Goal: Task Accomplishment & Management: Manage account settings

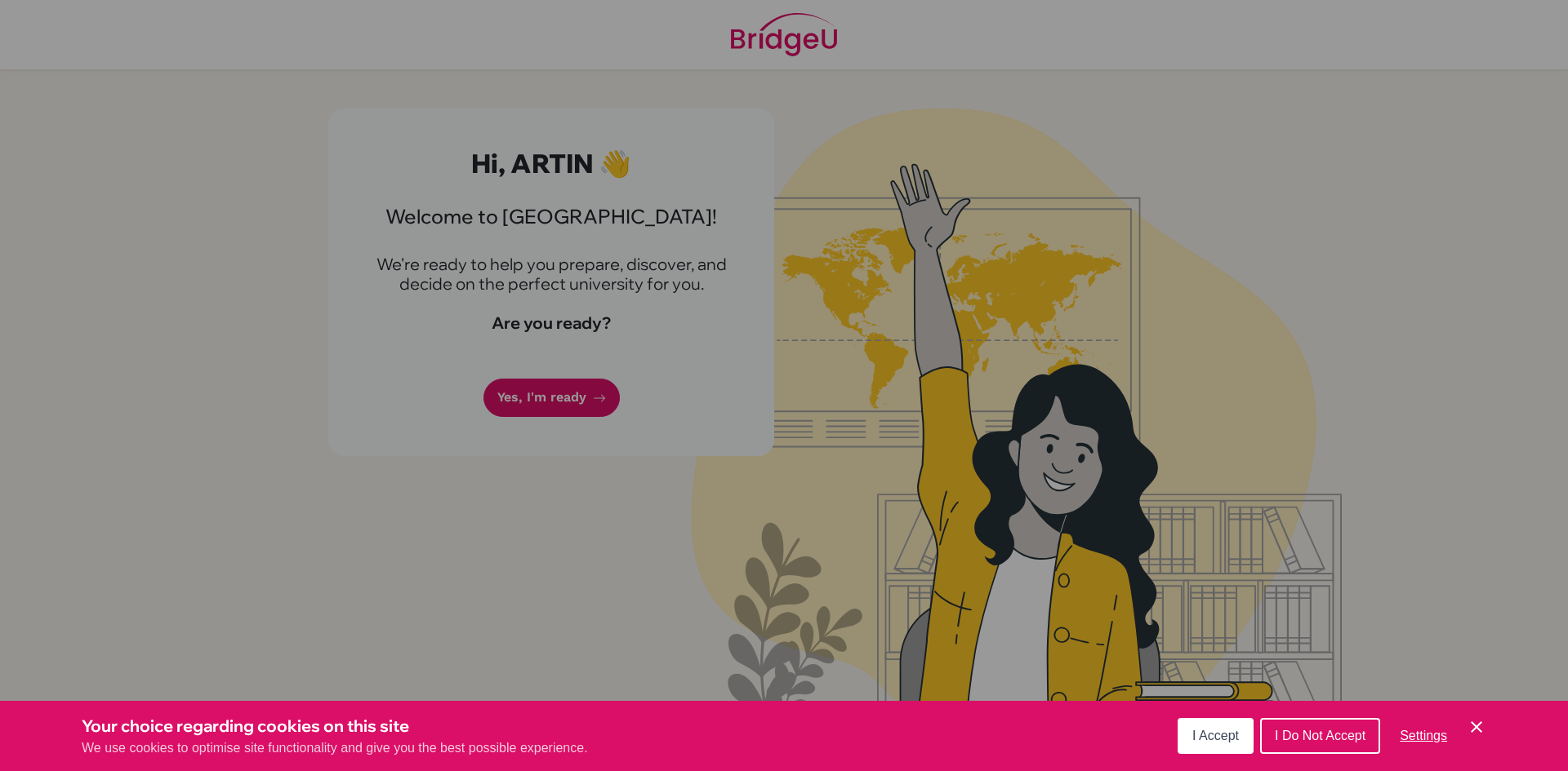
click at [675, 429] on div "Cookie Preferences" at bounding box center [784, 386] width 1568 height 771
click at [1212, 740] on span "I Accept" at bounding box center [1215, 736] width 47 height 14
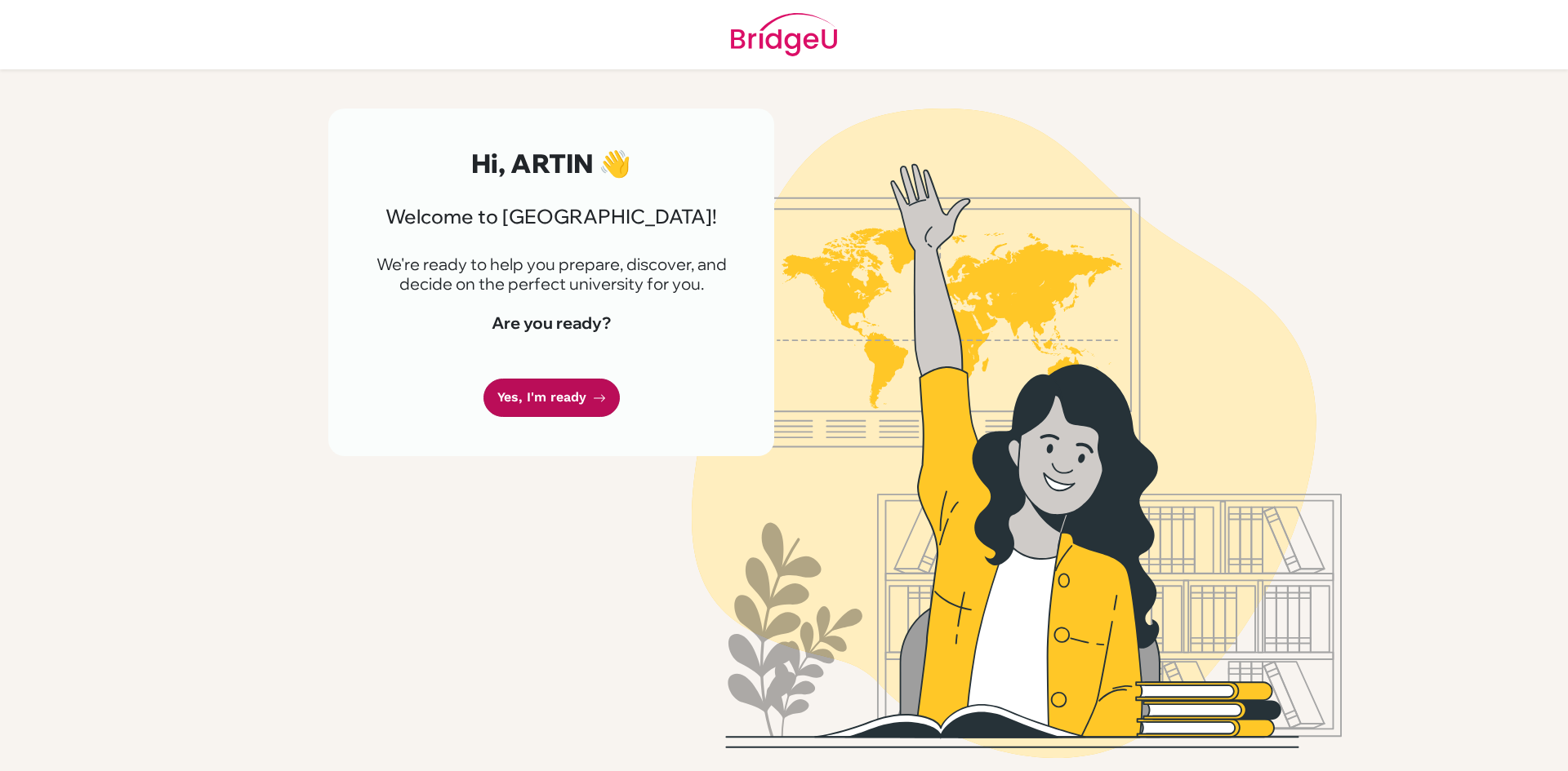
click at [529, 388] on link "Yes, I'm ready" at bounding box center [551, 398] width 136 height 39
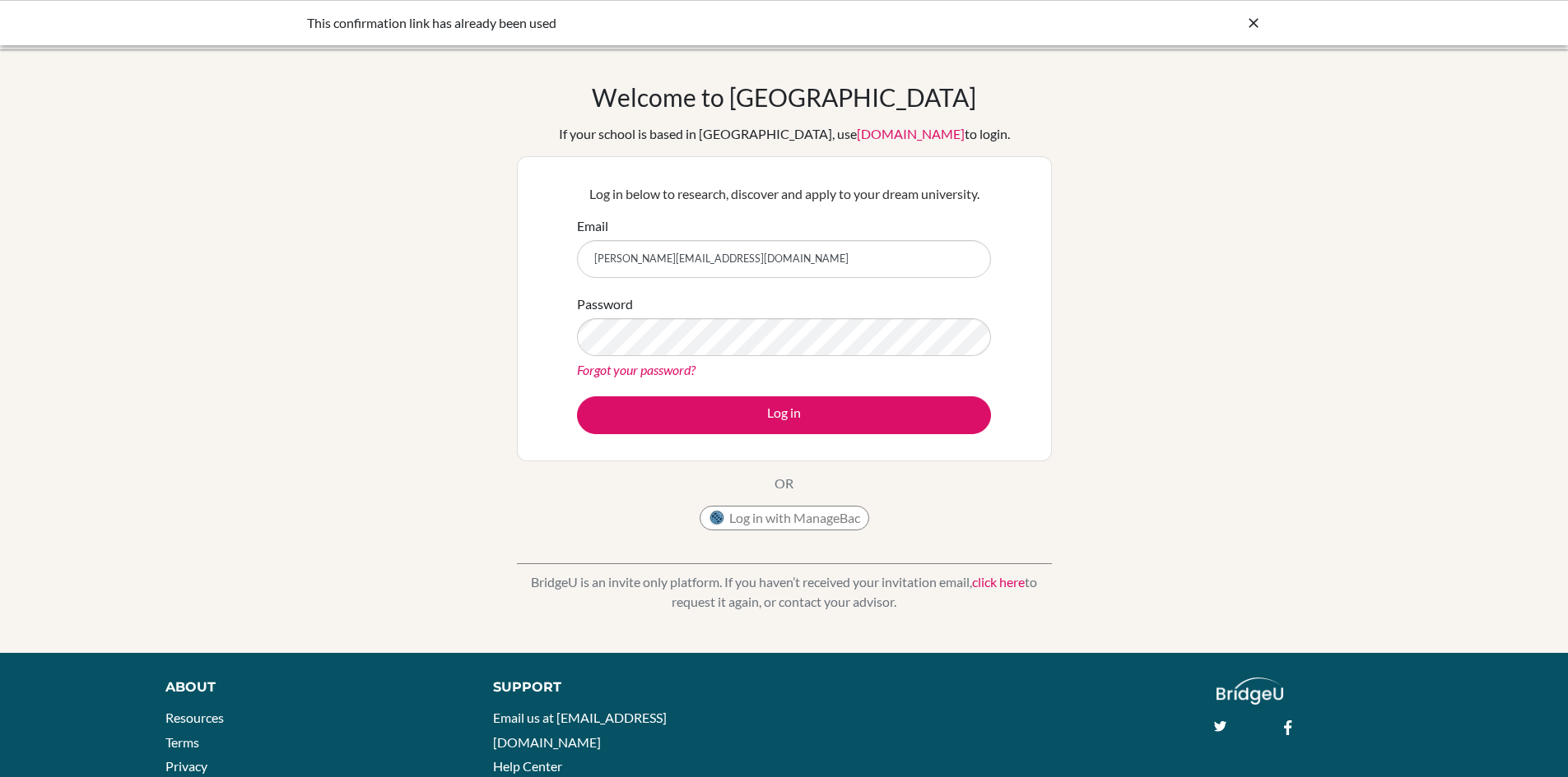
type input "[PERSON_NAME][EMAIL_ADDRESS][DOMAIN_NAME]"
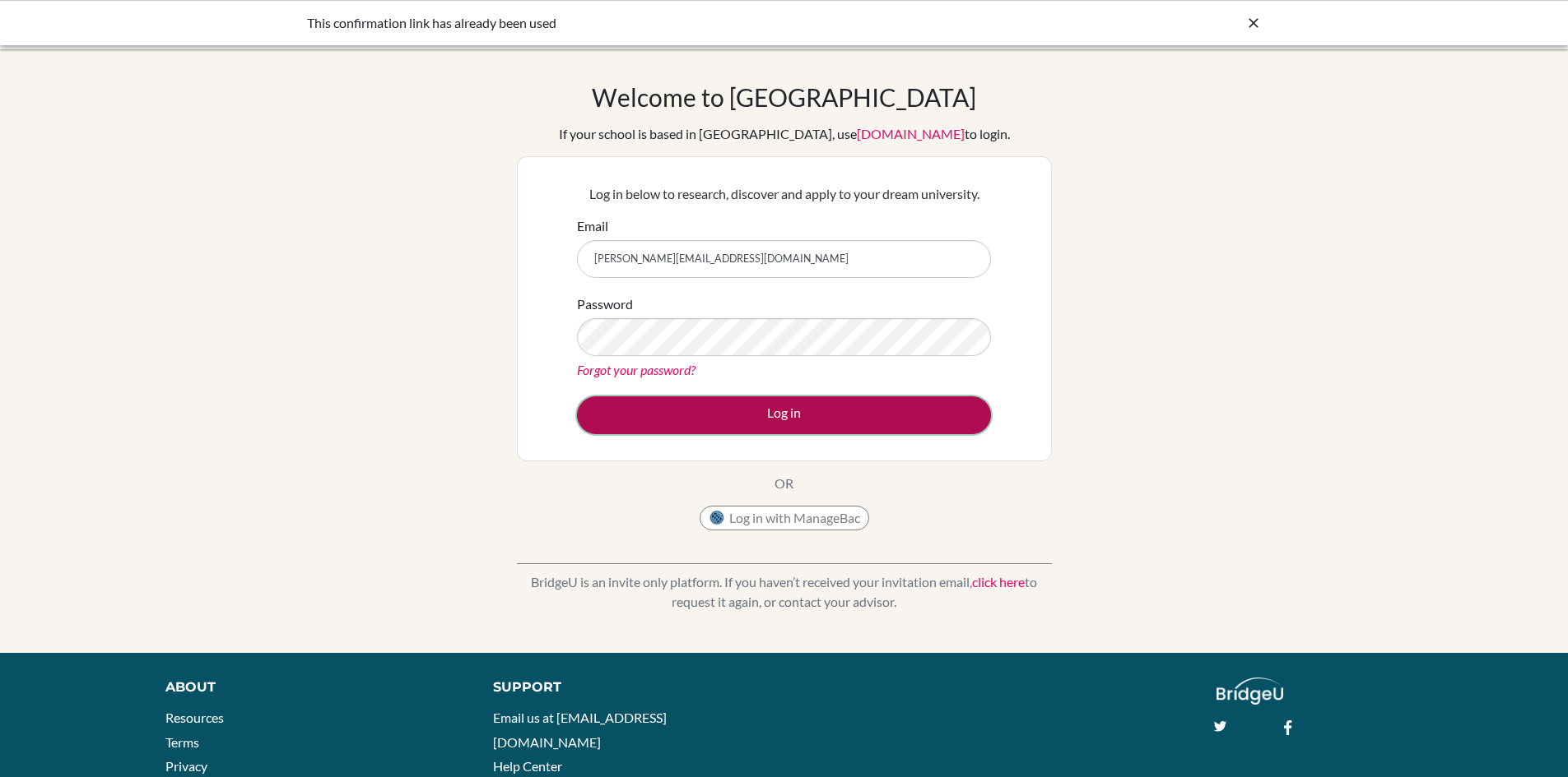
click at [823, 408] on button "Log in" at bounding box center [784, 415] width 414 height 38
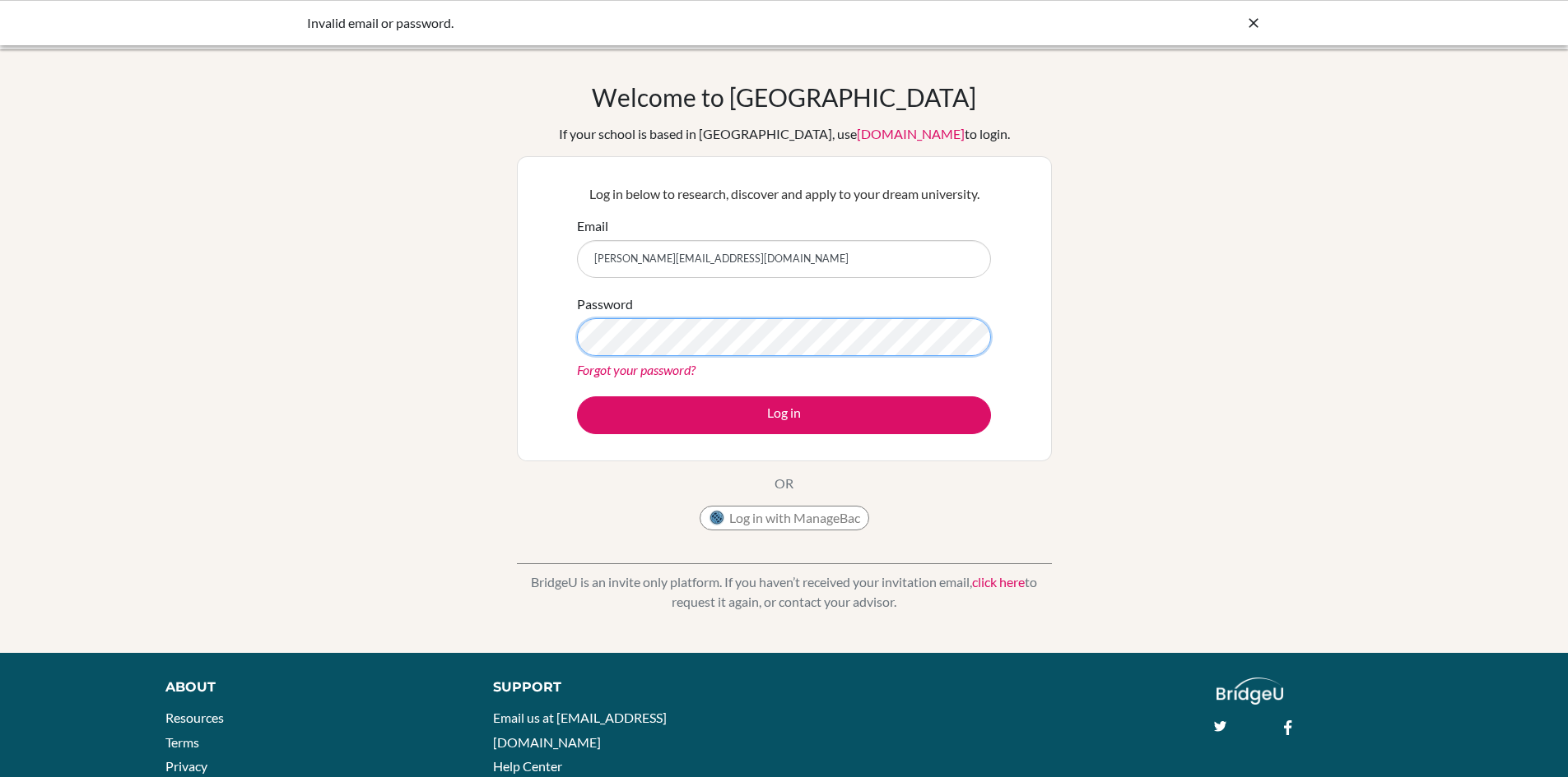
click at [577, 396] on button "Log in" at bounding box center [784, 415] width 414 height 38
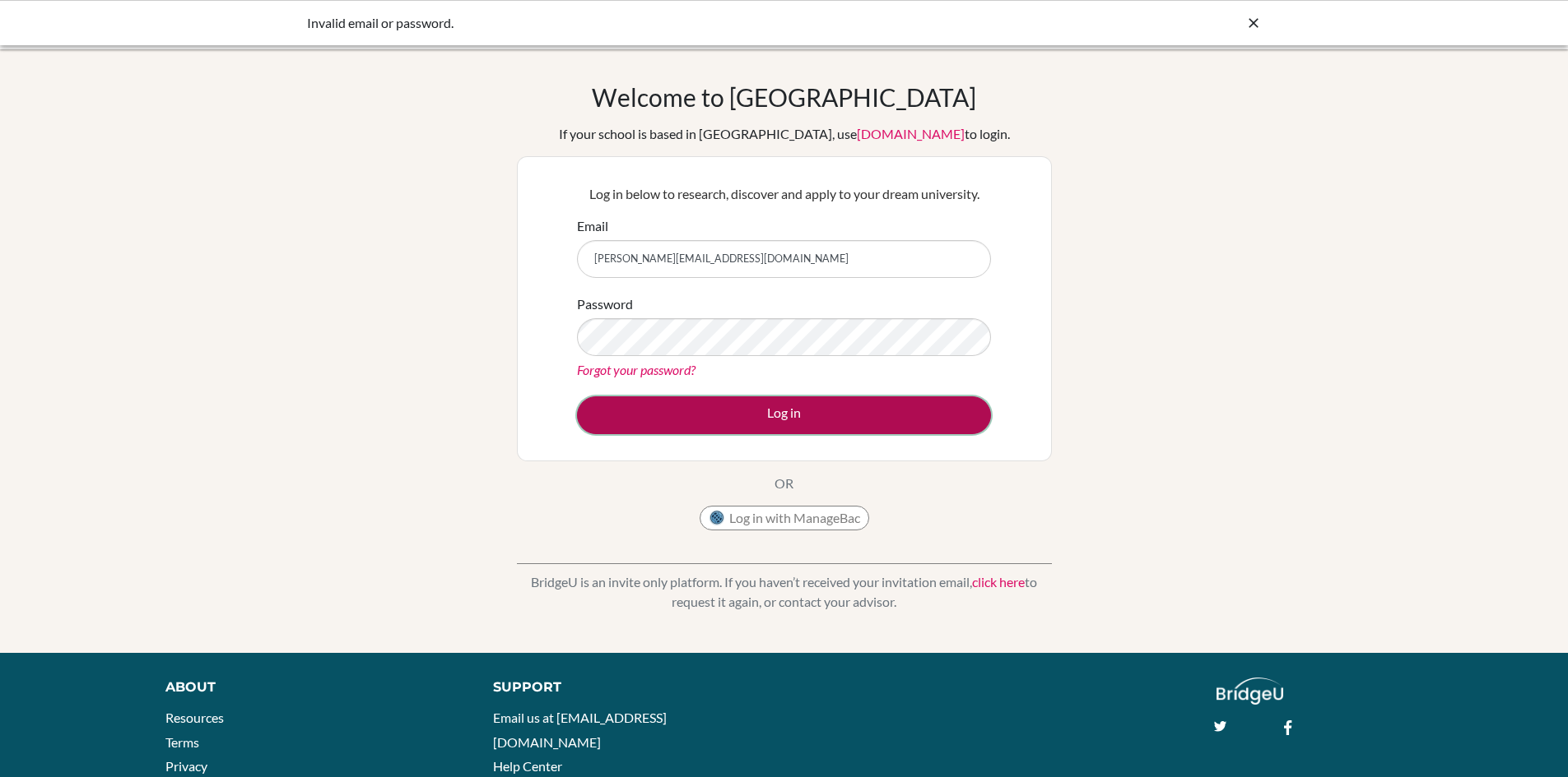
click at [884, 419] on button "Log in" at bounding box center [784, 415] width 414 height 38
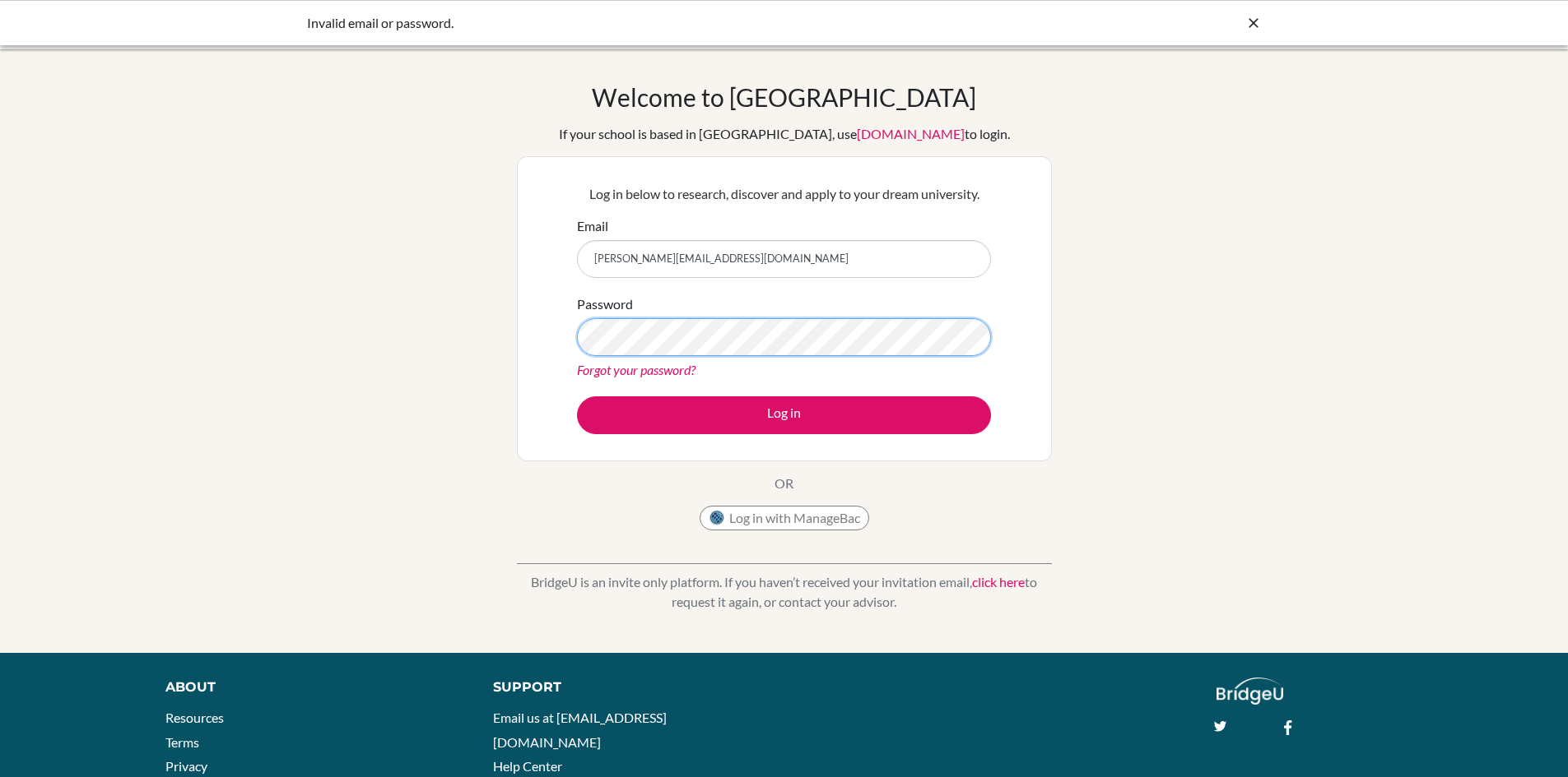
click at [577, 396] on button "Log in" at bounding box center [784, 415] width 414 height 38
click at [675, 368] on link "Forgot your password?" at bounding box center [636, 370] width 119 height 16
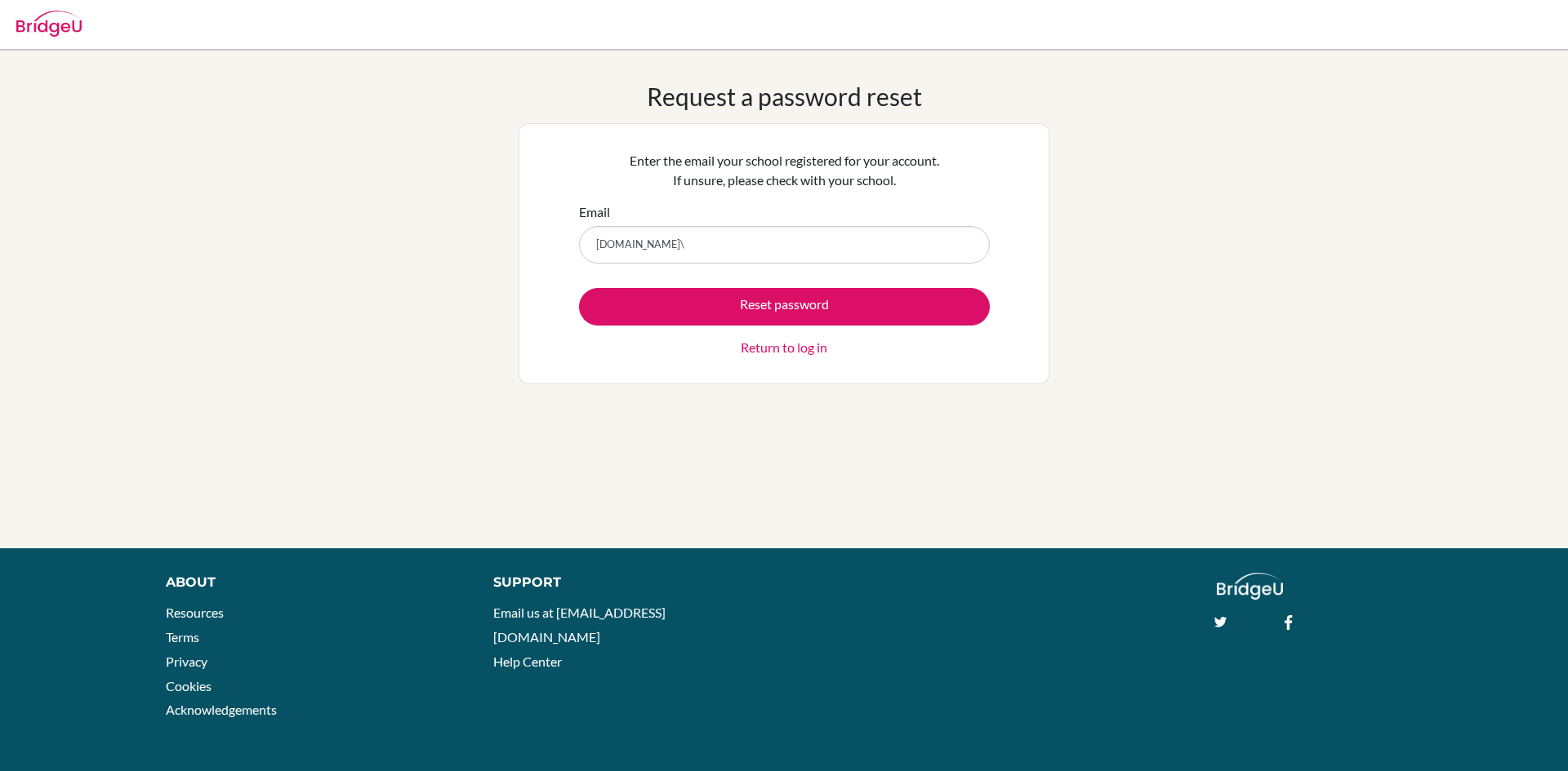
type input "a.azimi@istnabulint.com"
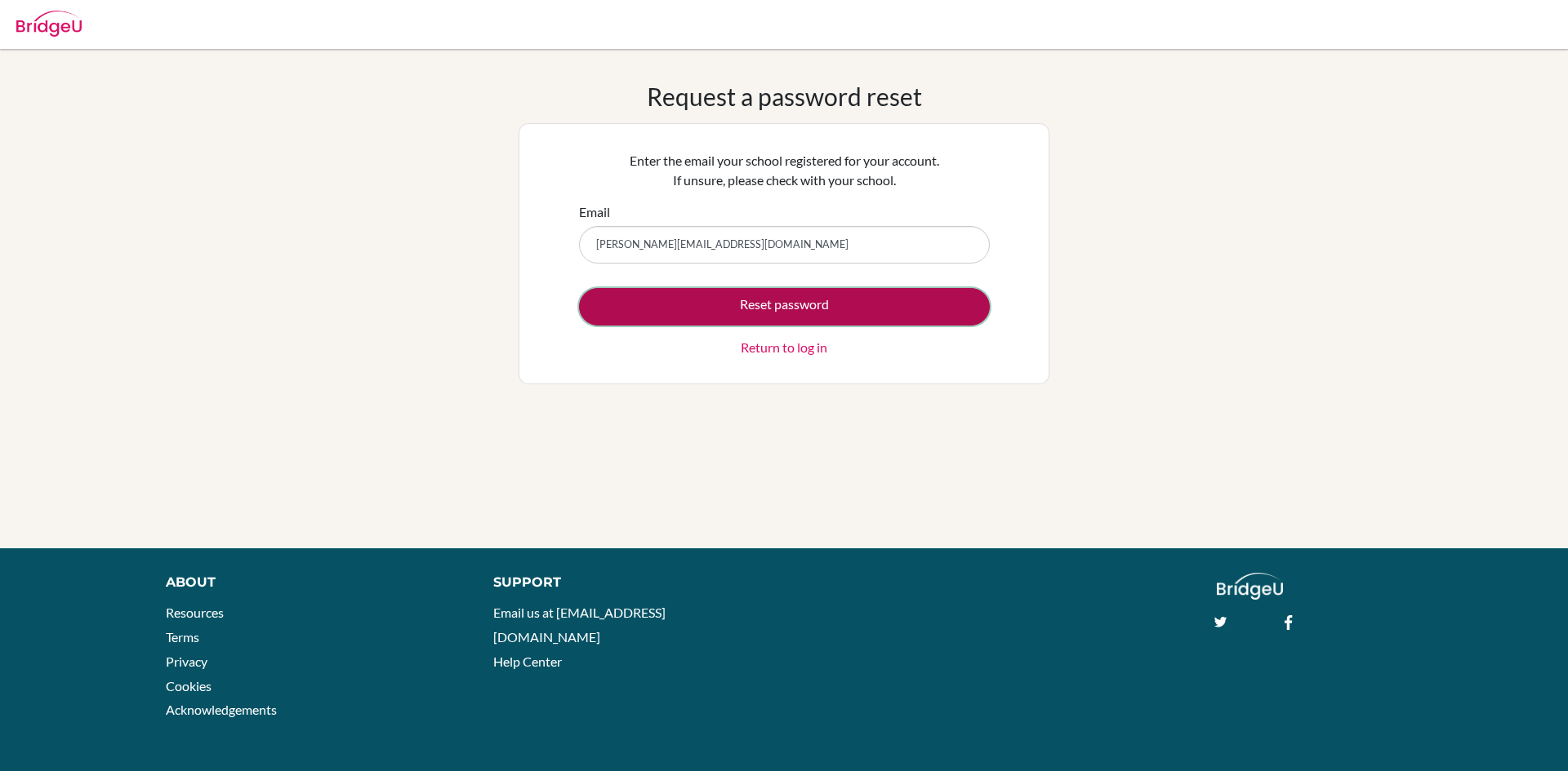
click at [737, 305] on button "Reset password" at bounding box center [784, 306] width 410 height 38
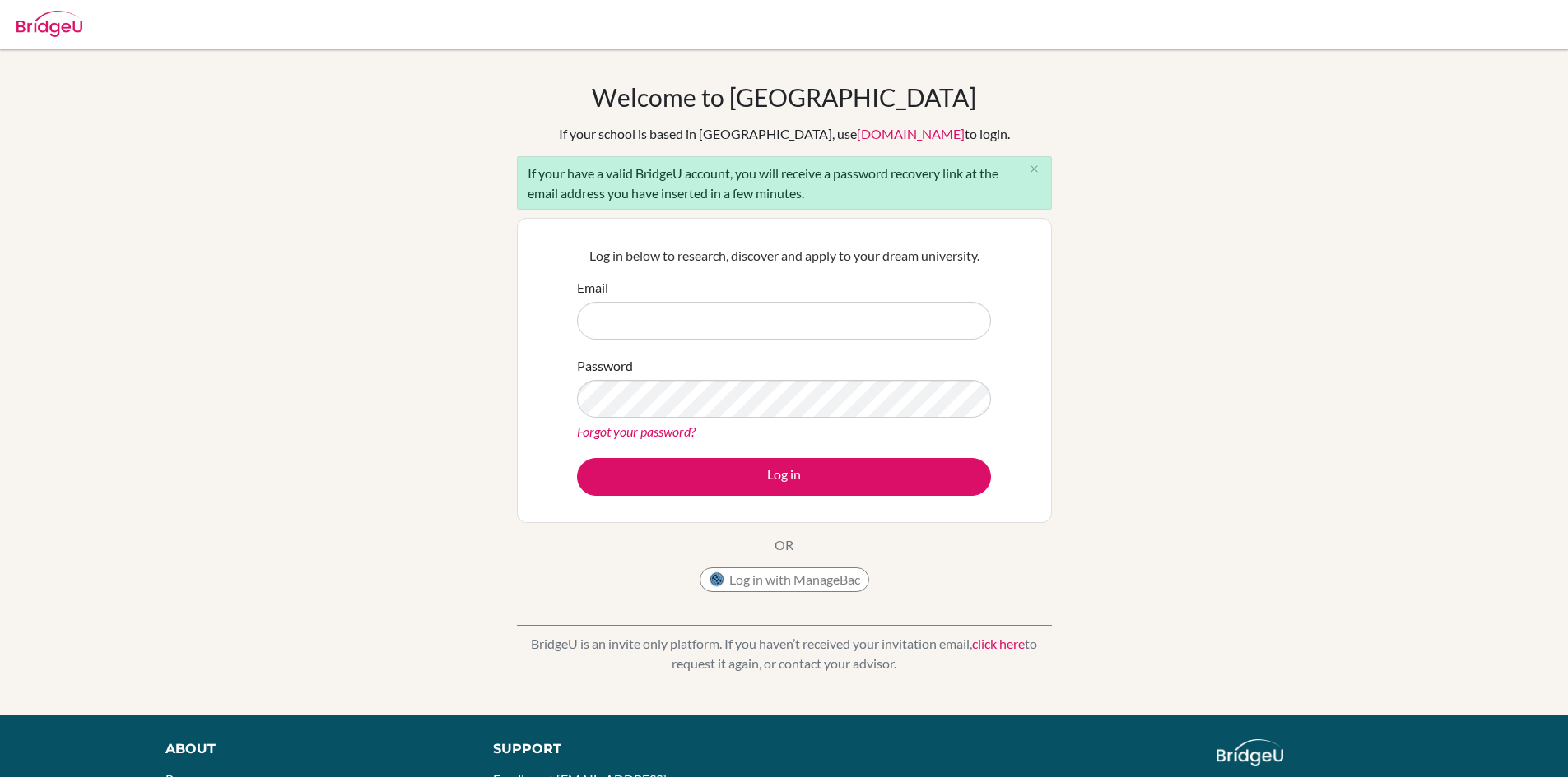
click at [587, 429] on link "Forgot your password?" at bounding box center [636, 432] width 119 height 16
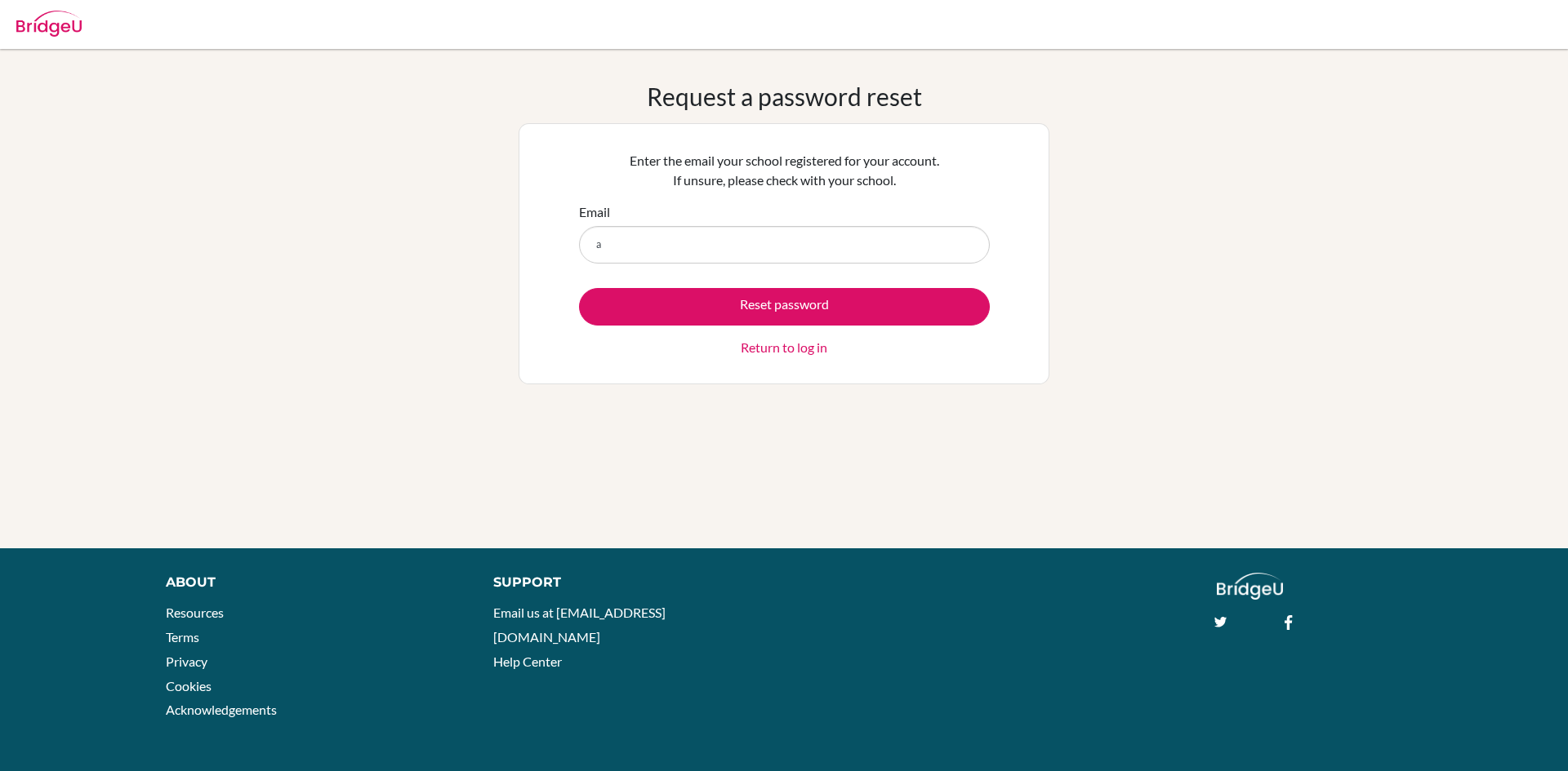
type input "[PERSON_NAME][EMAIL_ADDRESS][DOMAIN_NAME]"
click at [748, 344] on link "Return to log in" at bounding box center [784, 348] width 86 height 19
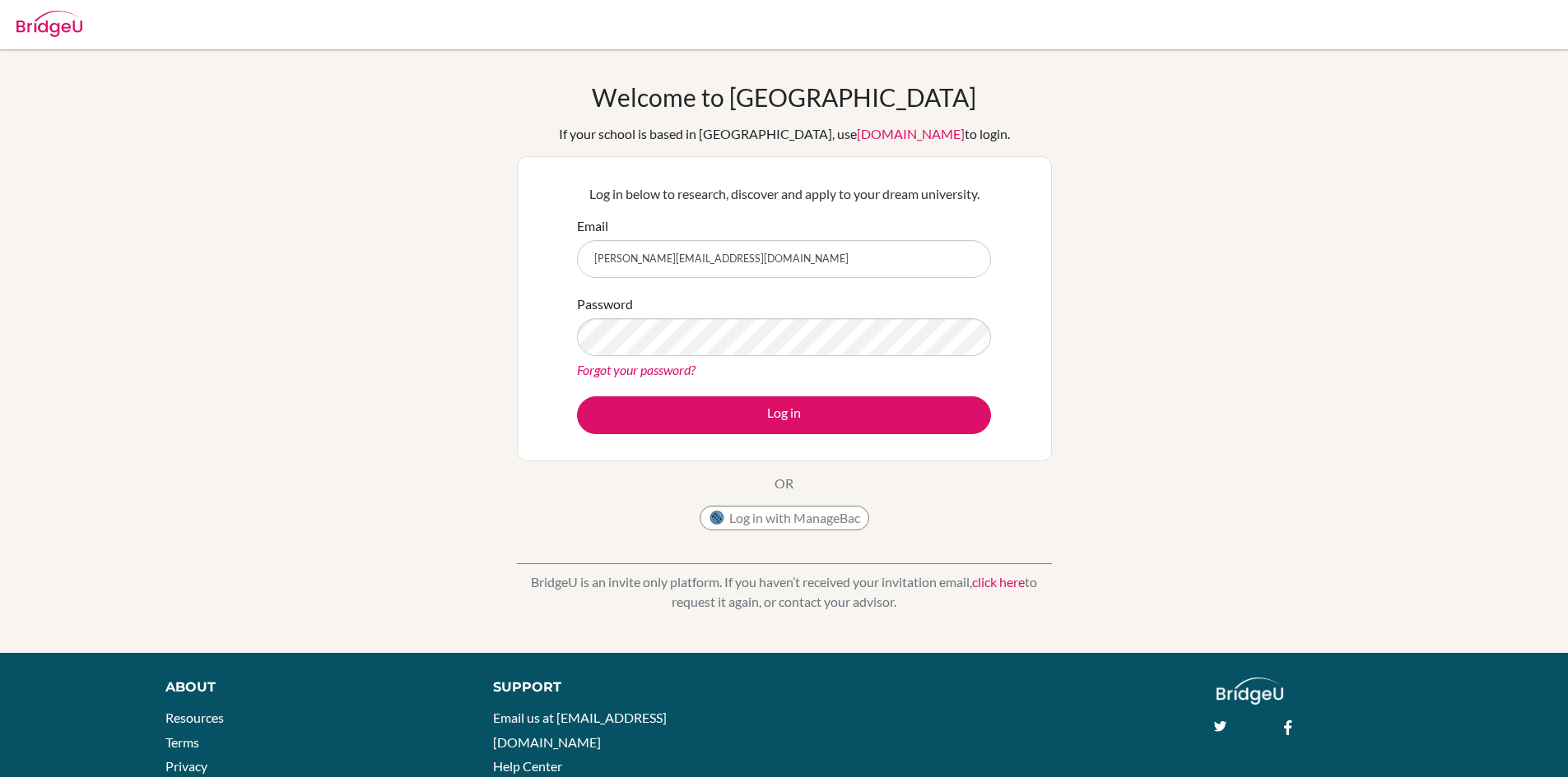
click at [652, 266] on input "a.azimi@istnabulint.com" at bounding box center [784, 259] width 414 height 38
click at [655, 260] on input "a.azimi@istnabulint.com" at bounding box center [784, 259] width 414 height 38
type input "[PERSON_NAME][EMAIL_ADDRESS][DOMAIN_NAME]"
click at [577, 396] on button "Log in" at bounding box center [784, 415] width 414 height 38
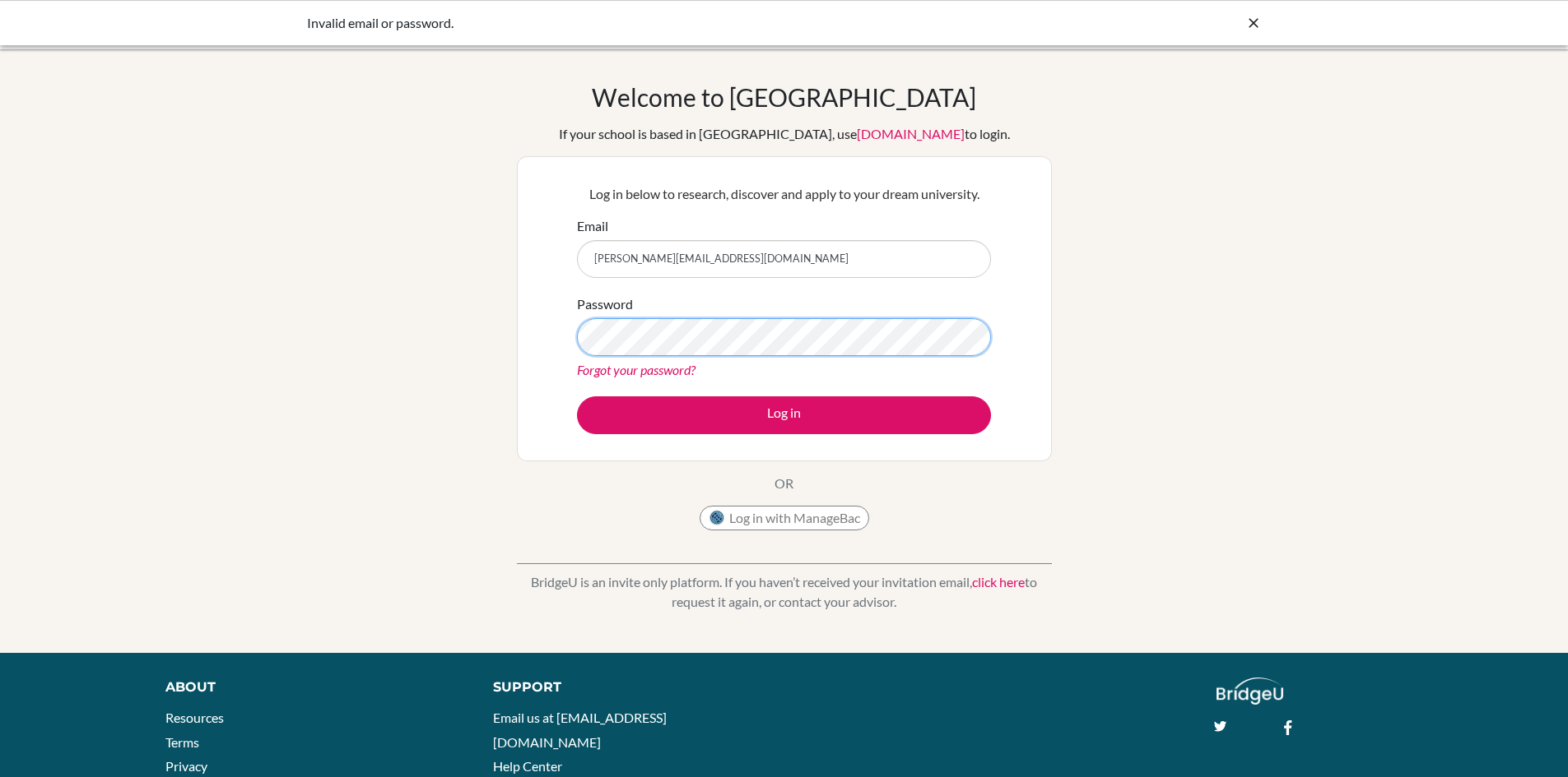
click at [577, 396] on button "Log in" at bounding box center [784, 415] width 414 height 38
